Goal: Task Accomplishment & Management: Manage account settings

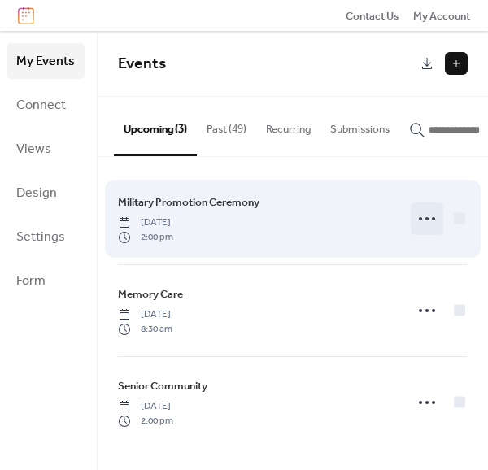
click at [424, 226] on icon at bounding box center [427, 219] width 26 height 26
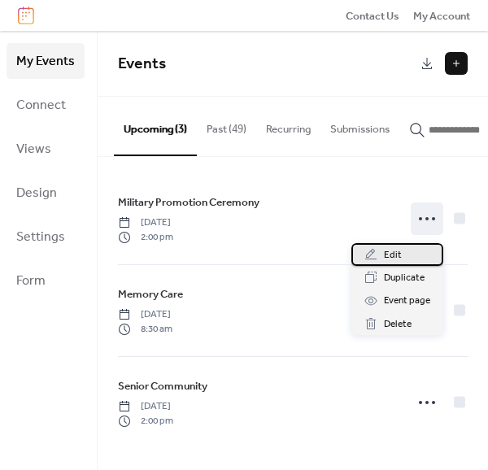
click at [394, 255] on span "Edit" at bounding box center [393, 255] width 18 height 16
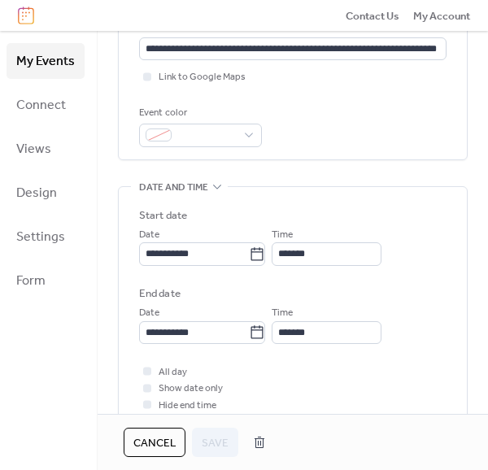
scroll to position [351, 0]
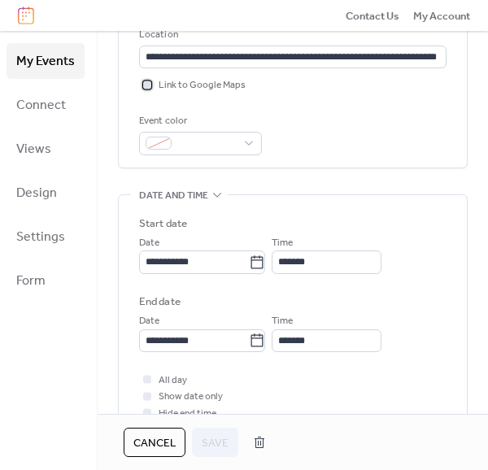
click at [143, 85] on div at bounding box center [147, 85] width 8 height 8
click at [219, 446] on span "Save" at bounding box center [215, 443] width 27 height 16
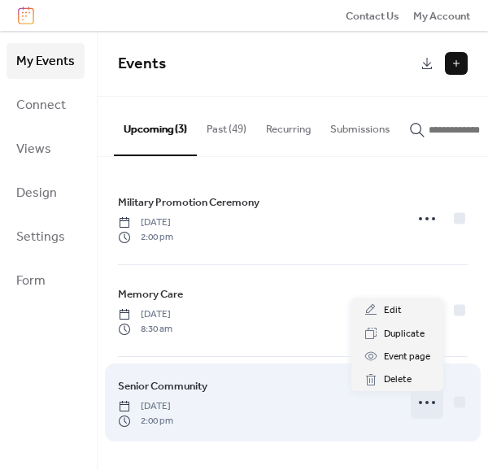
click at [420, 410] on icon at bounding box center [427, 403] width 26 height 26
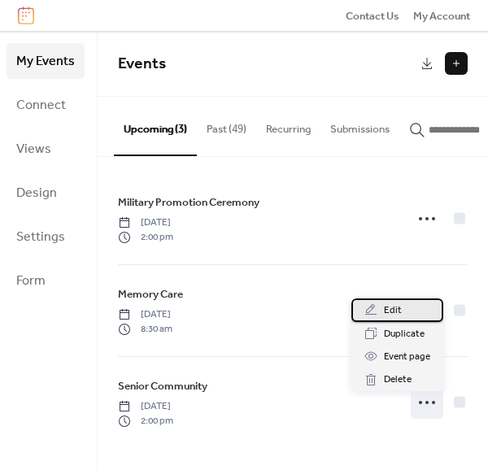
click at [396, 313] on span "Edit" at bounding box center [393, 311] width 18 height 16
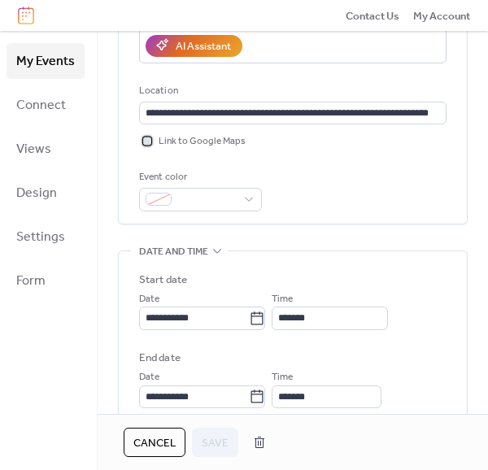
click at [148, 137] on div at bounding box center [147, 141] width 8 height 8
click at [195, 459] on div "Cancel Save" at bounding box center [293, 442] width 390 height 56
click at [221, 435] on span "Save" at bounding box center [215, 443] width 27 height 16
